Goal: Navigation & Orientation: Find specific page/section

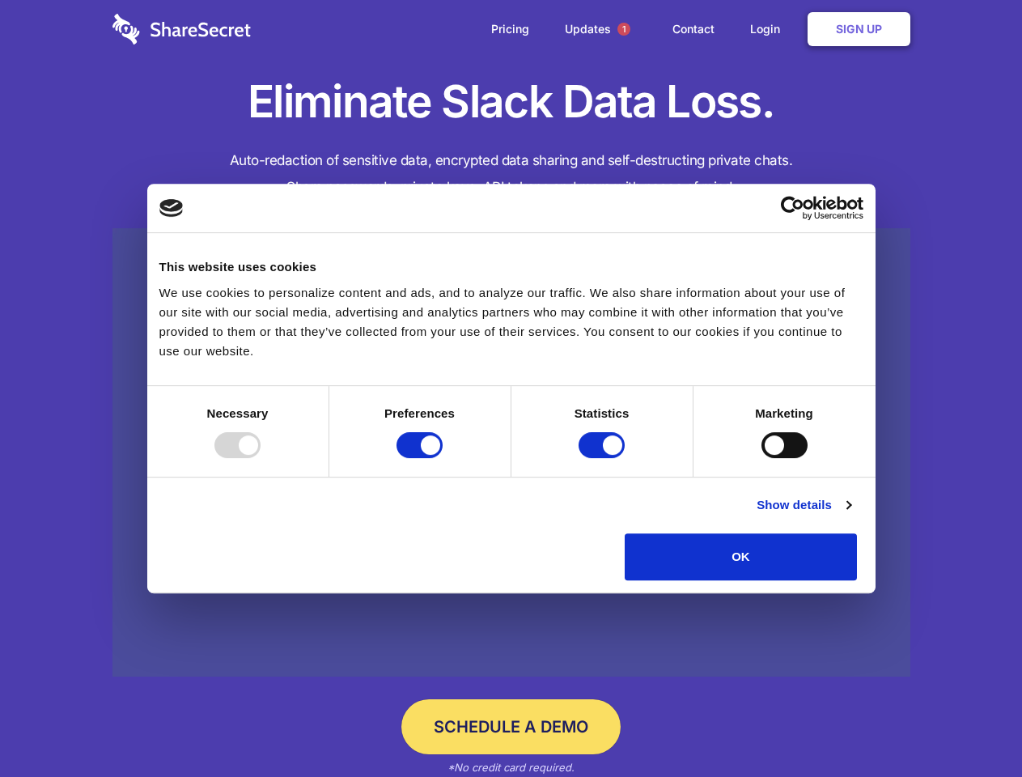
click at [261, 458] on div at bounding box center [238, 445] width 46 height 26
click at [443, 458] on input "Preferences" at bounding box center [420, 445] width 46 height 26
checkbox input "false"
click at [604, 458] on input "Statistics" at bounding box center [602, 445] width 46 height 26
checkbox input "false"
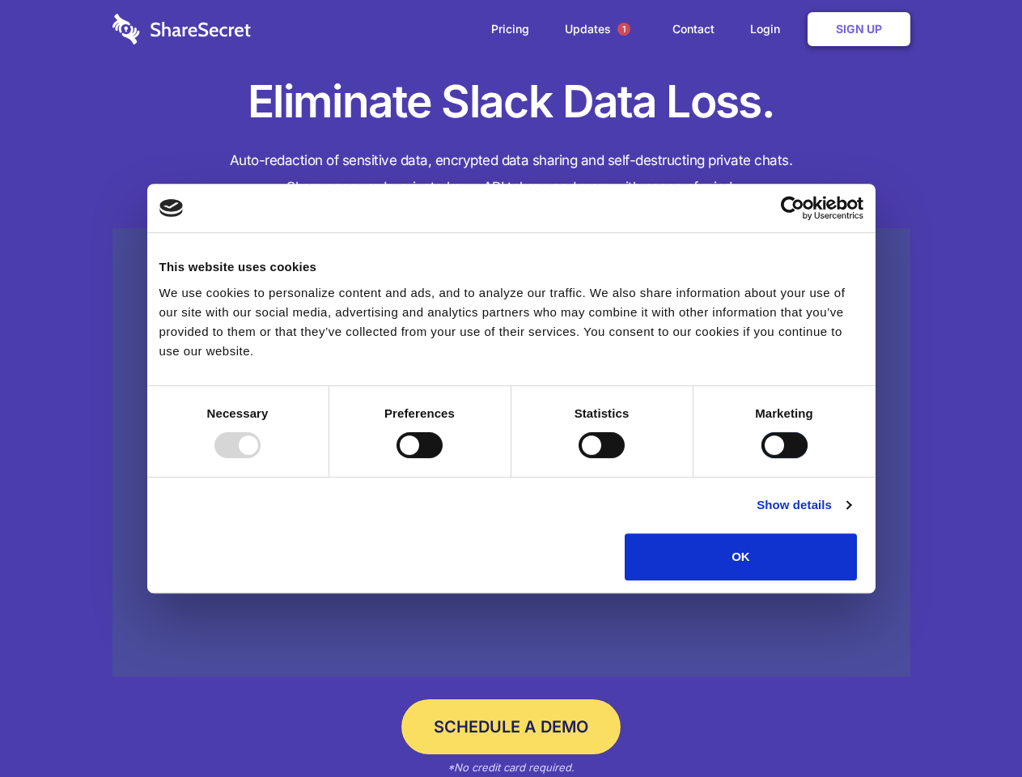
click at [762, 458] on input "Marketing" at bounding box center [785, 445] width 46 height 26
checkbox input "true"
click at [851, 515] on link "Show details" at bounding box center [804, 504] width 94 height 19
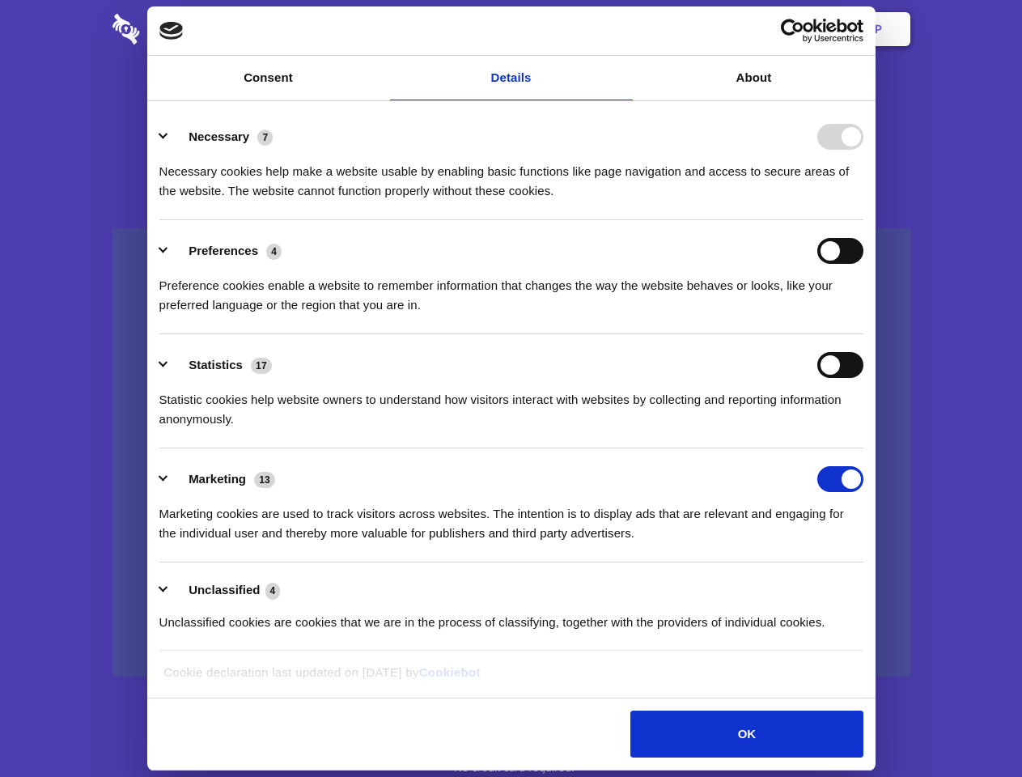
click at [864, 220] on li "Necessary 7 Necessary cookies help make a website usable by enabling basic func…" at bounding box center [511, 163] width 704 height 114
click at [623, 29] on span "1" at bounding box center [624, 29] width 13 height 13
